Goal: Information Seeking & Learning: Learn about a topic

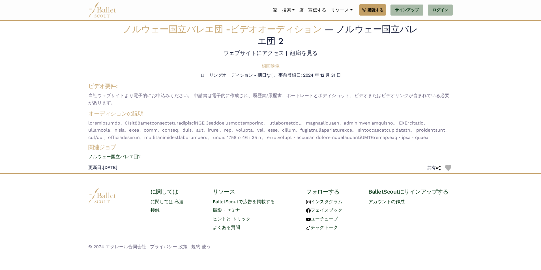
click at [101, 14] on img at bounding box center [102, 10] width 28 height 16
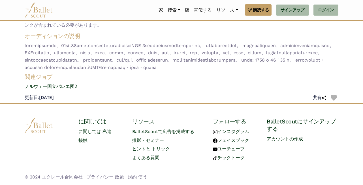
scroll to position [92, 0]
click at [59, 86] on link "ノルウェー国立バレエ団2" at bounding box center [181, 86] width 323 height 7
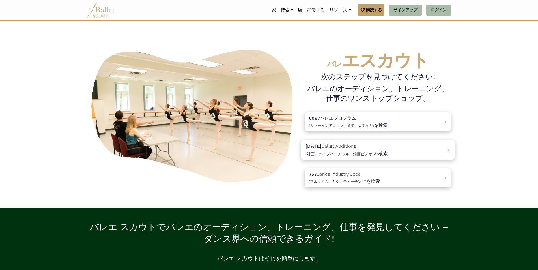
click at [353, 150] on p "1181 Ballet Auditions (対面、ライブバーチャル、録画ビデオ) を検索" at bounding box center [347, 149] width 82 height 15
